Goal: Find specific page/section: Find specific page/section

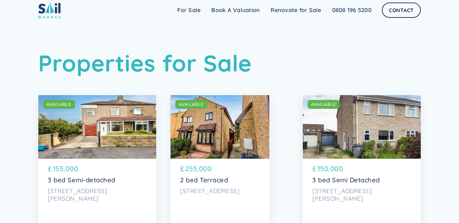
scroll to position [5, 0]
click at [194, 9] on link "For Sale" at bounding box center [189, 10] width 34 height 13
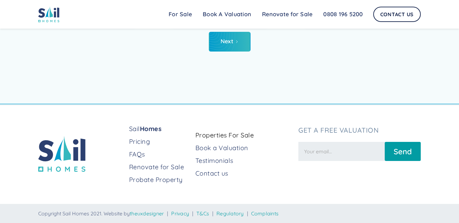
scroll to position [3454, 0]
click at [228, 139] on link "Properties For Sale" at bounding box center [244, 135] width 98 height 9
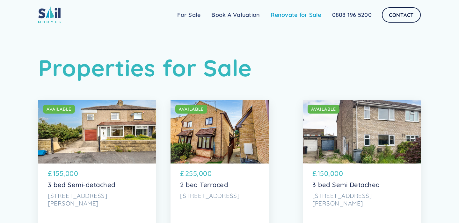
click at [285, 14] on link "Renovate for Sale" at bounding box center [295, 15] width 61 height 13
